Goal: Transaction & Acquisition: Obtain resource

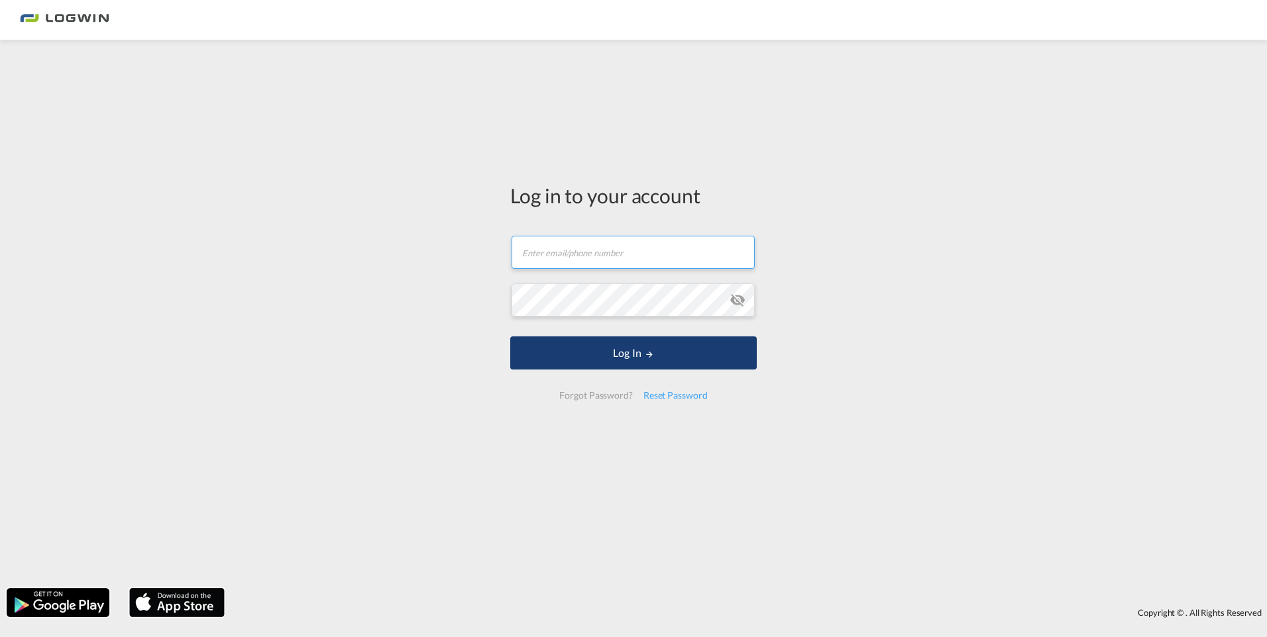
type input "[PERSON_NAME][EMAIL_ADDRESS][PERSON_NAME][DOMAIN_NAME]"
click at [626, 354] on button "Log In" at bounding box center [633, 353] width 247 height 33
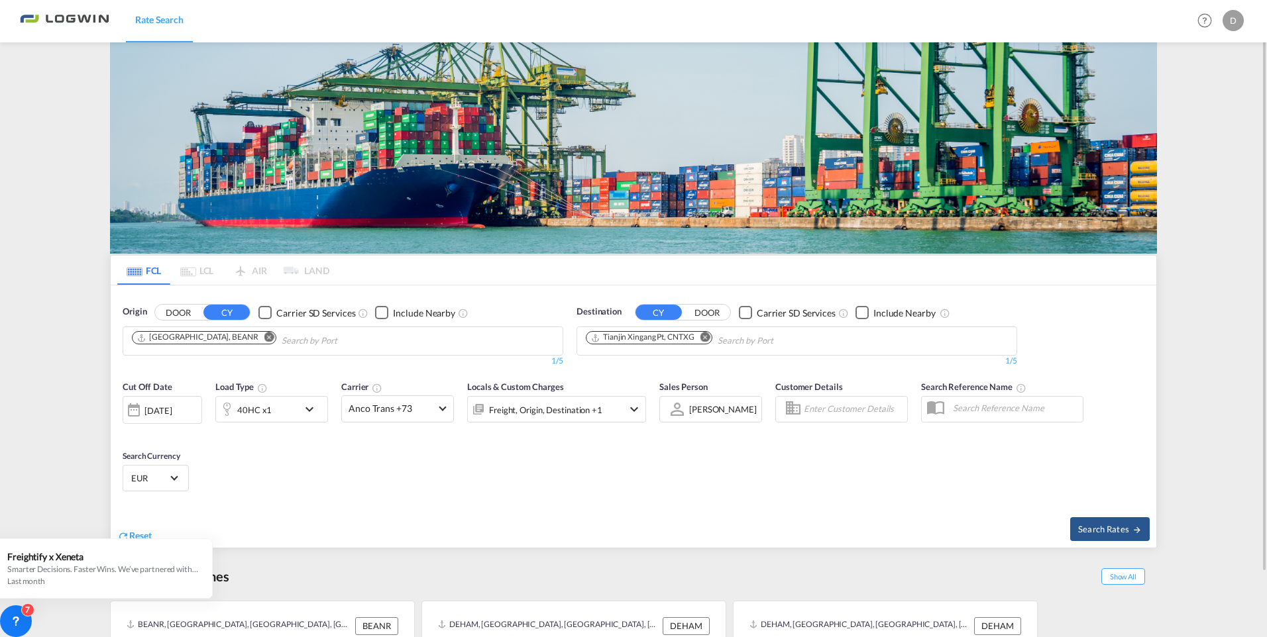
click at [706, 335] on md-icon "Remove" at bounding box center [705, 338] width 10 height 10
click at [697, 338] on body "Rate Search Rate Search Help Resources Product Release D My Profile Logout FCL …" at bounding box center [633, 318] width 1267 height 637
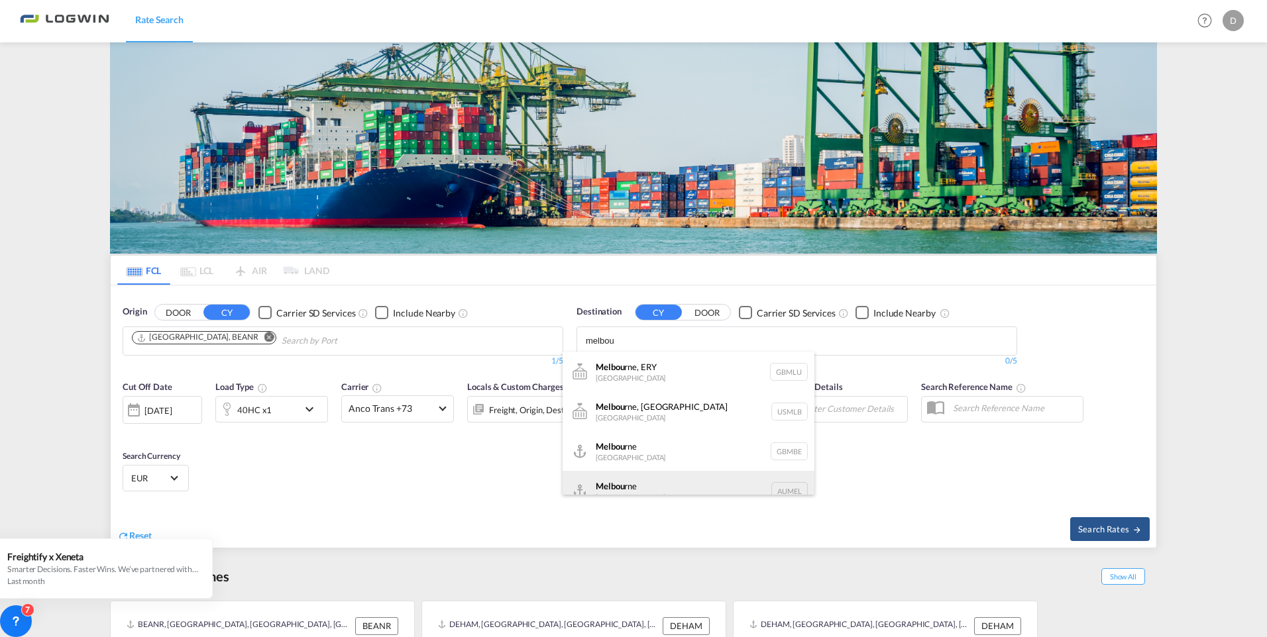
type input "melbou"
click at [635, 480] on div "Melbou rne [GEOGRAPHIC_DATA] AUMEL" at bounding box center [689, 491] width 252 height 40
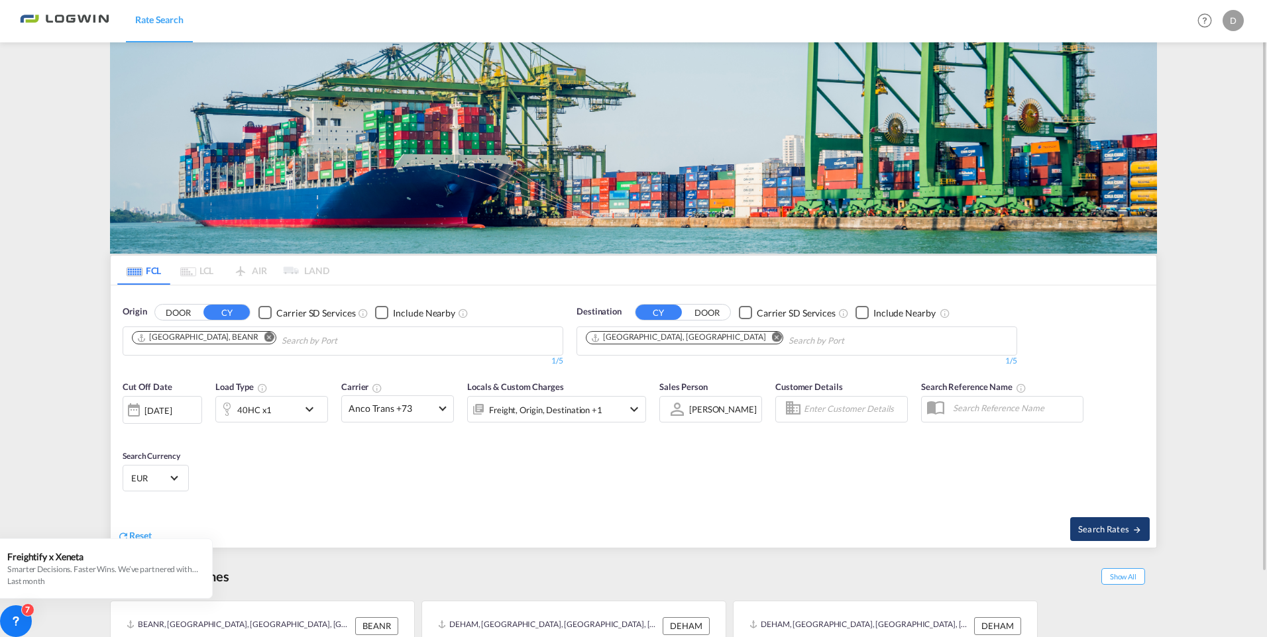
click at [1073, 529] on button "Search Rates" at bounding box center [1110, 530] width 80 height 24
type input "BEANR to AUMEL / [DATE]"
